Goal: Information Seeking & Learning: Learn about a topic

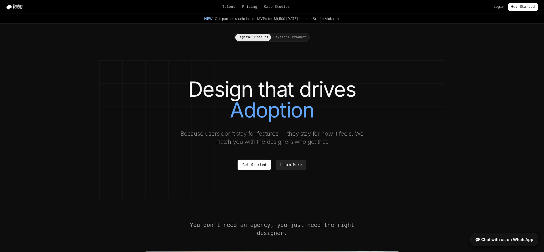
click at [286, 36] on button "Physical Product" at bounding box center [290, 37] width 38 height 7
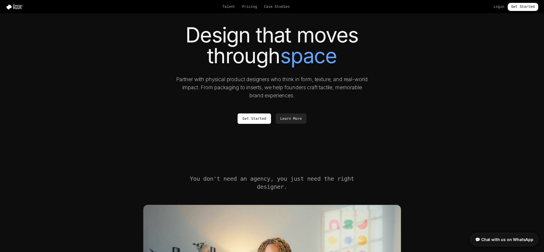
scroll to position [58, 0]
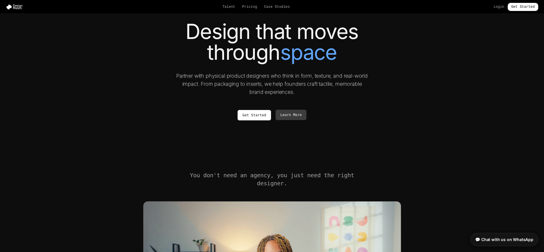
click at [291, 114] on link "Learn More" at bounding box center [291, 114] width 31 height 10
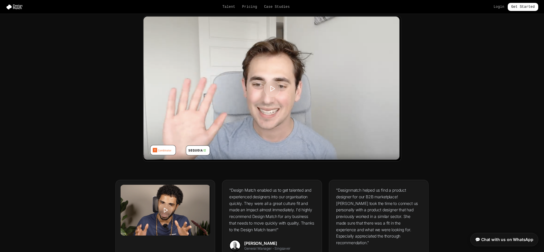
scroll to position [631, 0]
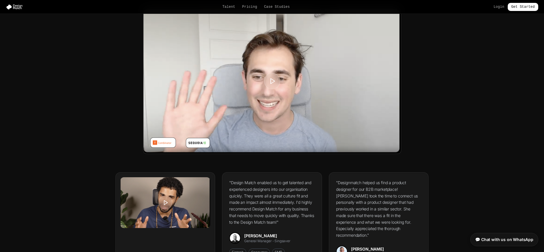
click at [295, 86] on div at bounding box center [272, 81] width 258 height 145
click at [271, 78] on polygon at bounding box center [273, 80] width 4 height 5
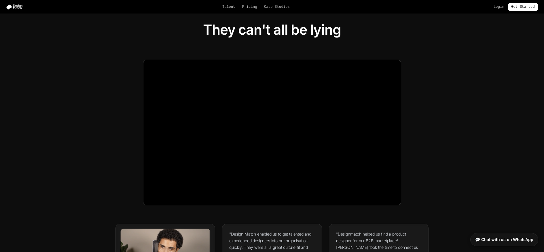
scroll to position [573, 0]
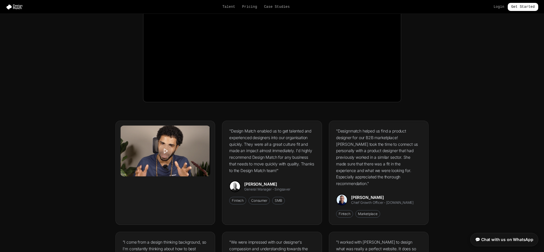
scroll to position [689, 0]
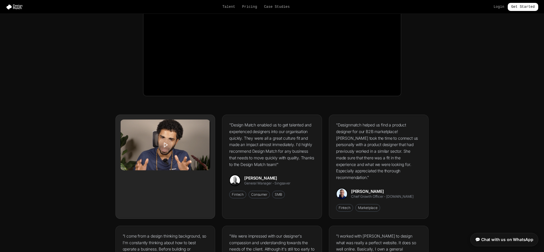
click at [175, 145] on div at bounding box center [165, 144] width 90 height 51
click at [170, 144] on button at bounding box center [165, 144] width 14 height 14
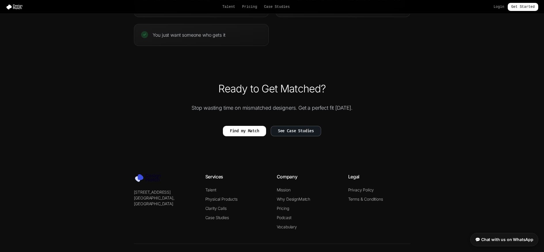
scroll to position [1300, 0]
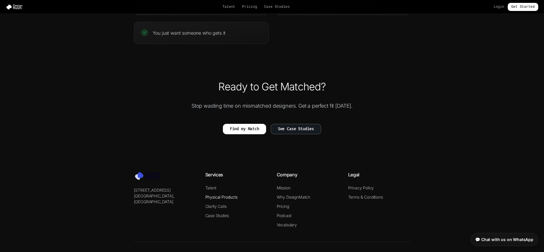
click at [212, 194] on link "Physical Products" at bounding box center [221, 196] width 32 height 5
